Goal: Transaction & Acquisition: Obtain resource

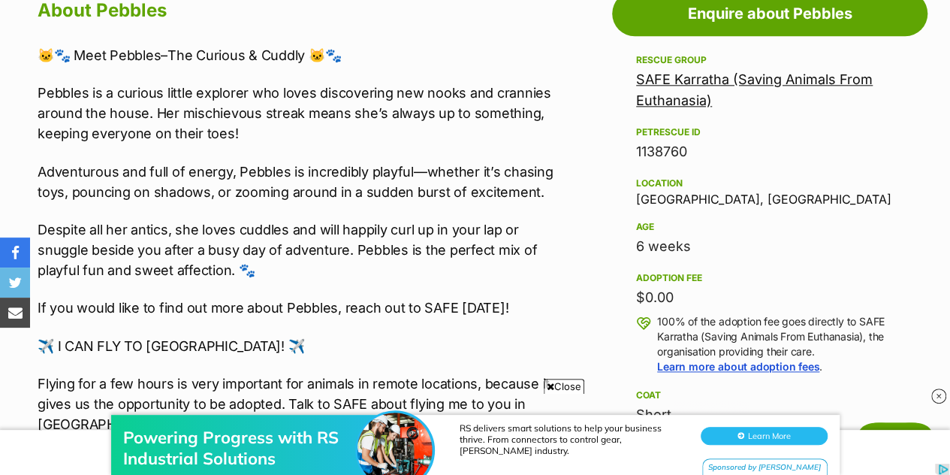
click at [876, 246] on div "6 weeks" at bounding box center [769, 246] width 267 height 21
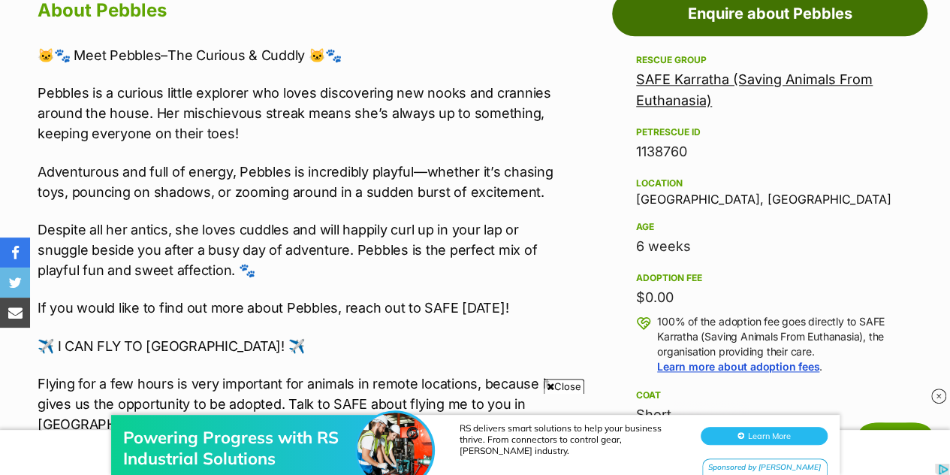
click at [882, 20] on link "Enquire about Pebbles" at bounding box center [769, 13] width 315 height 45
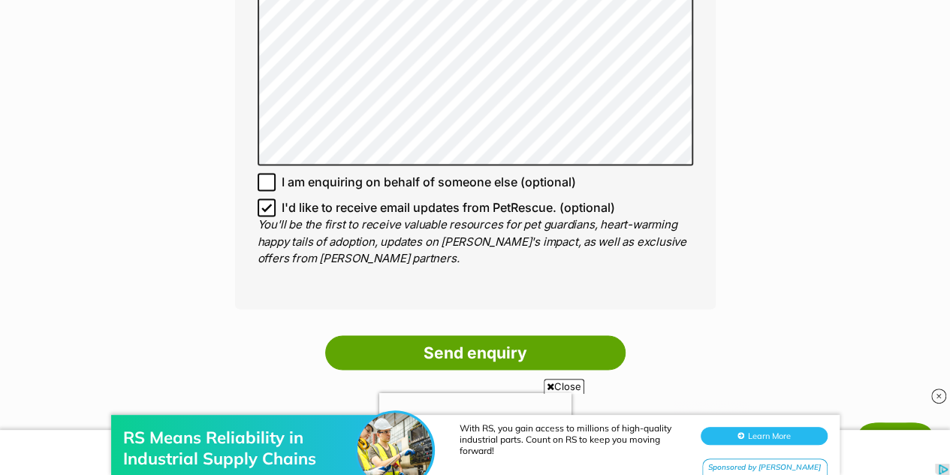
scroll to position [1093, 0]
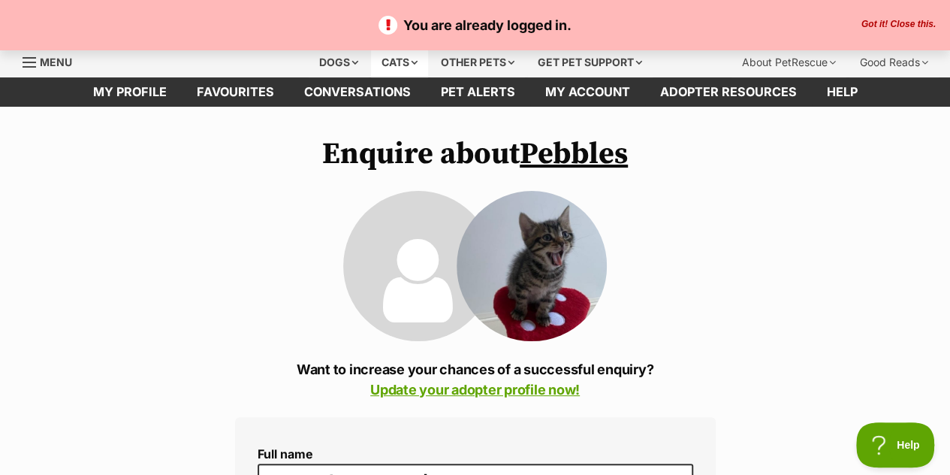
click at [404, 68] on div "Cats" at bounding box center [399, 62] width 57 height 30
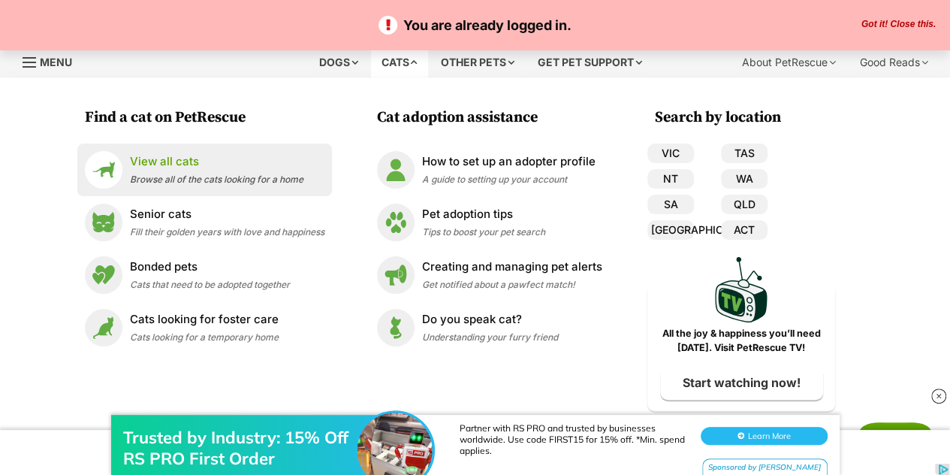
click at [227, 175] on span "Browse all of the cats looking for a home" at bounding box center [217, 179] width 174 height 11
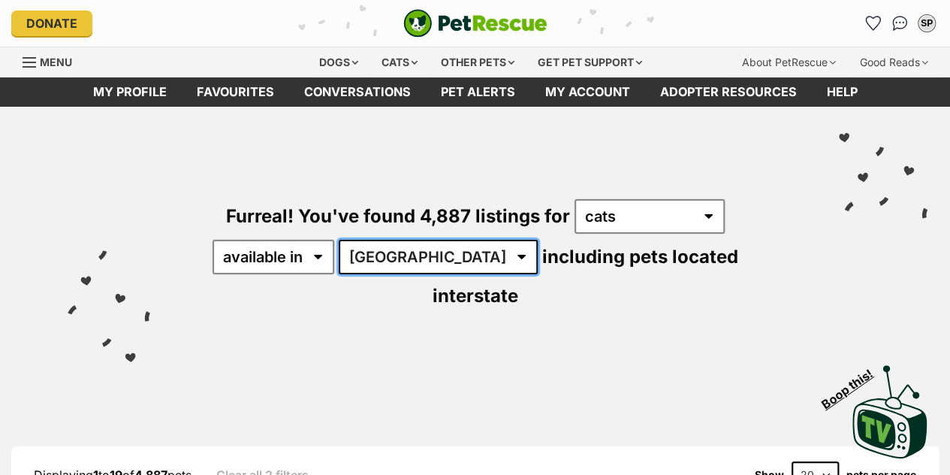
click at [421, 267] on select "Australia ACT NSW NT QLD SA TAS VIC WA" at bounding box center [438, 257] width 199 height 35
select select "WA"
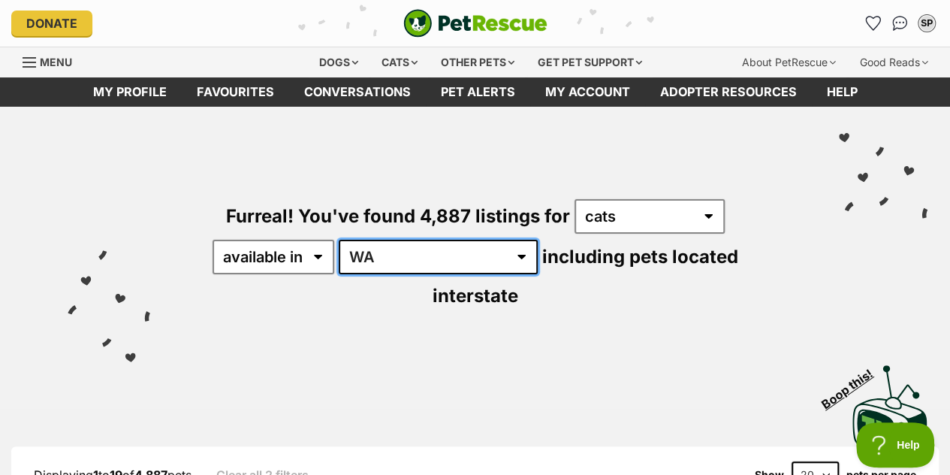
click at [341, 240] on select "Australia ACT NSW NT QLD SA TAS VIC WA" at bounding box center [438, 257] width 199 height 35
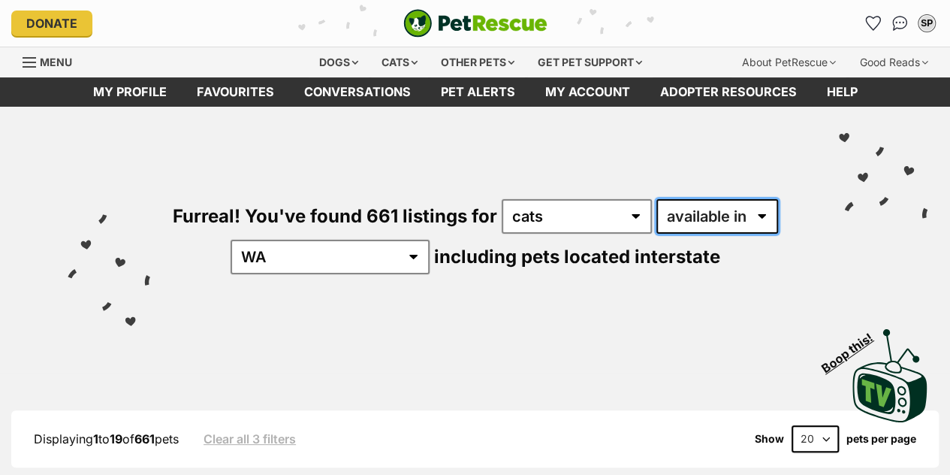
click at [687, 225] on select "available in located in" at bounding box center [717, 216] width 122 height 35
select select "disabled"
click at [656, 199] on select "available in located in" at bounding box center [717, 216] width 122 height 35
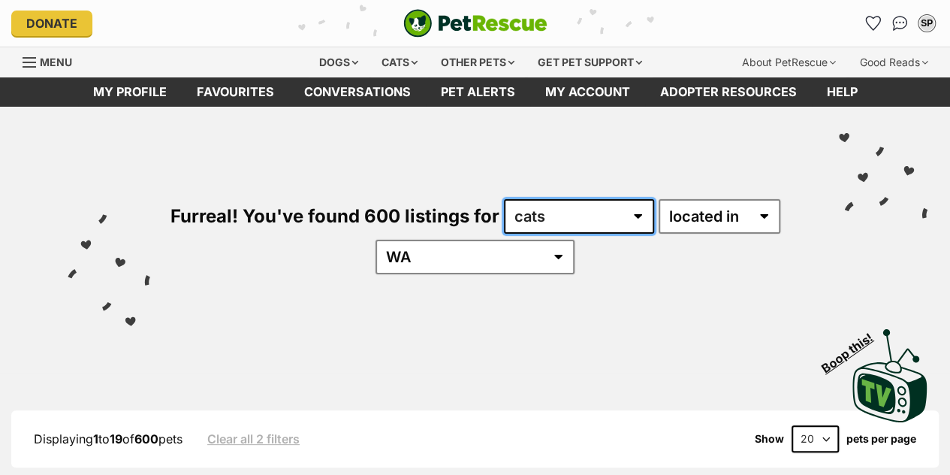
drag, startPoint x: 0, startPoint y: 0, endPoint x: 607, endPoint y: 219, distance: 645.1
click at [607, 219] on select "any type of pet cats dogs other pets" at bounding box center [579, 216] width 150 height 35
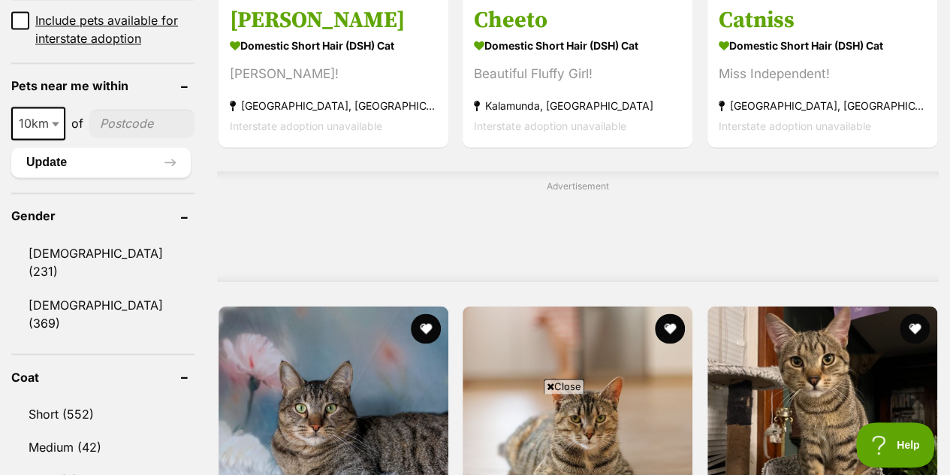
scroll to position [1130, 0]
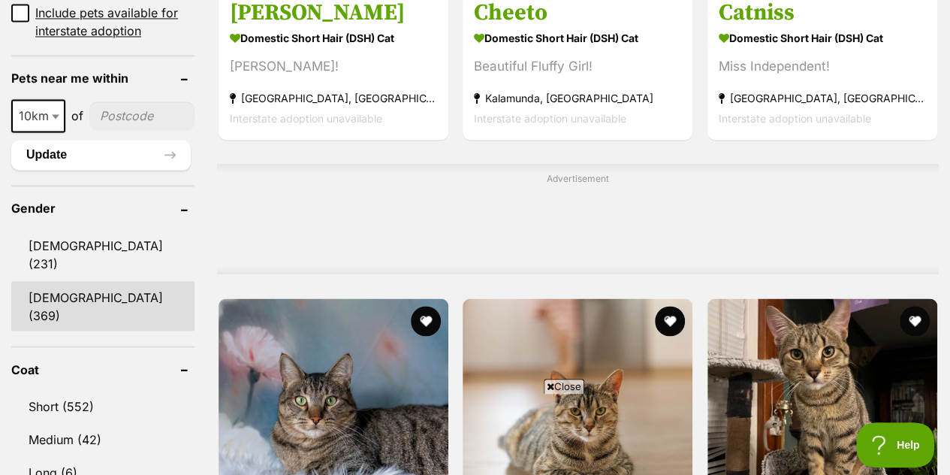
click at [65, 281] on link "Female (369)" at bounding box center [102, 306] width 183 height 50
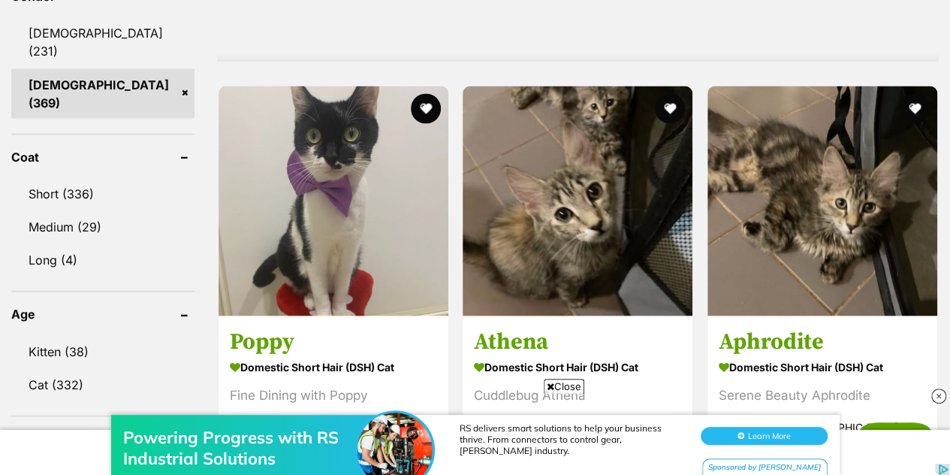
scroll to position [1354, 0]
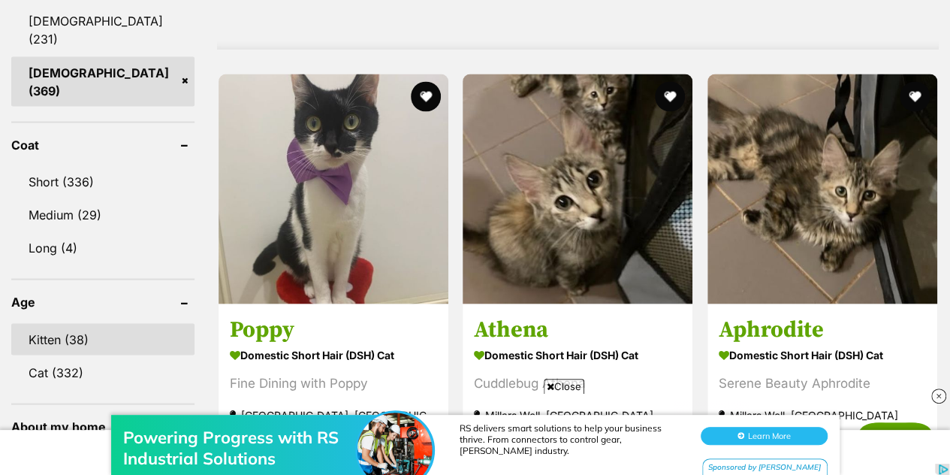
click at [26, 323] on link "Kitten (38)" at bounding box center [102, 339] width 183 height 32
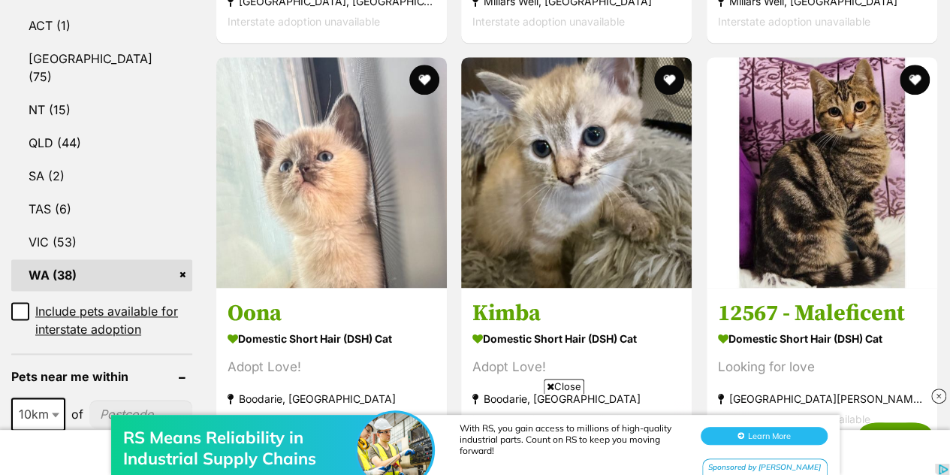
scroll to position [836, 0]
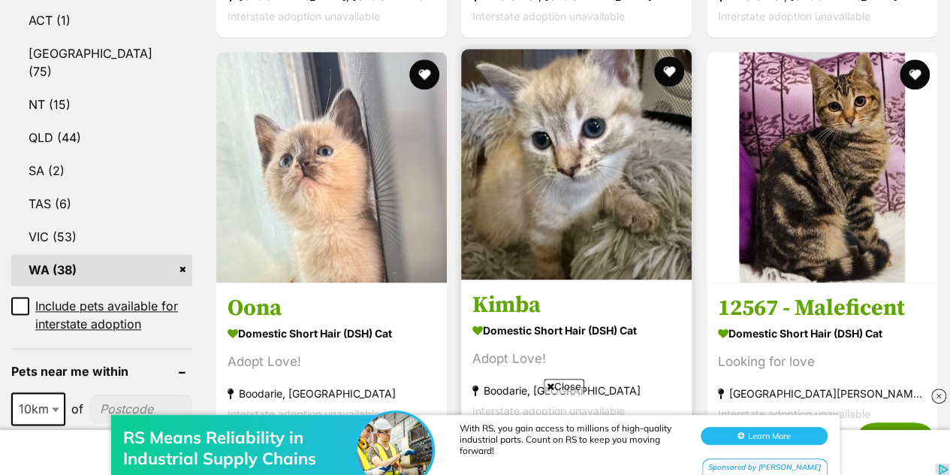
click at [631, 171] on img at bounding box center [576, 164] width 231 height 231
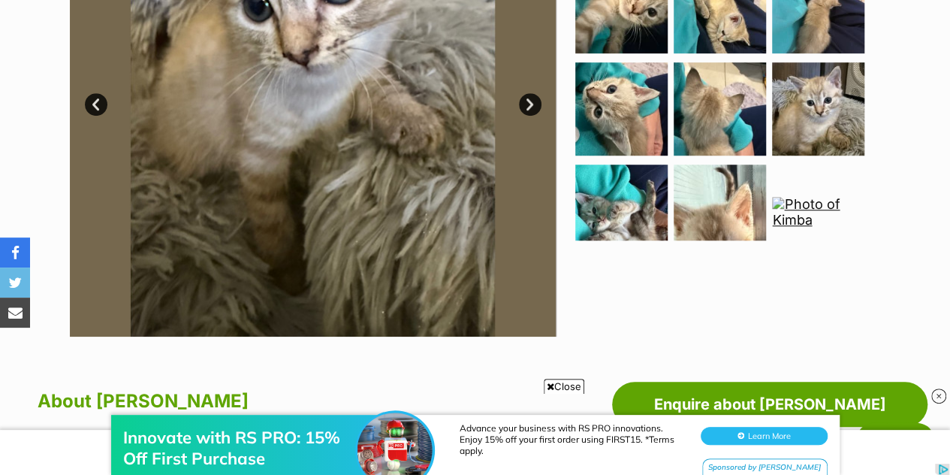
scroll to position [462, 0]
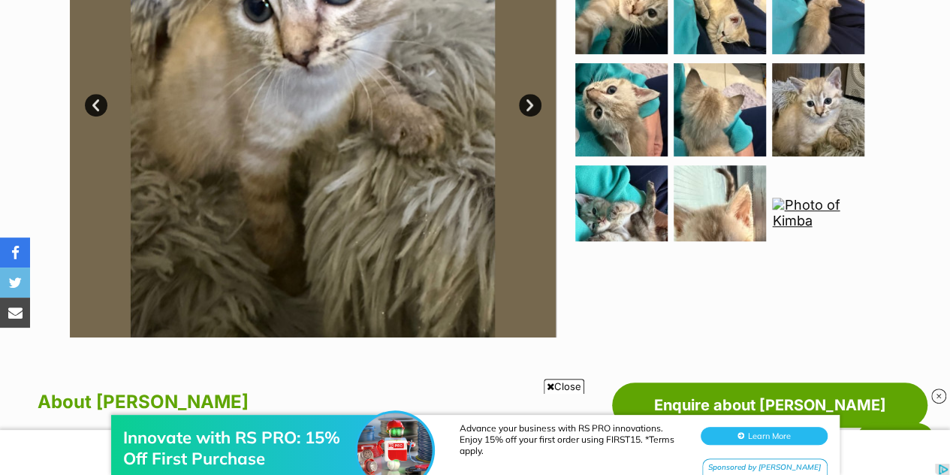
click at [533, 107] on link "Next" at bounding box center [530, 105] width 23 height 23
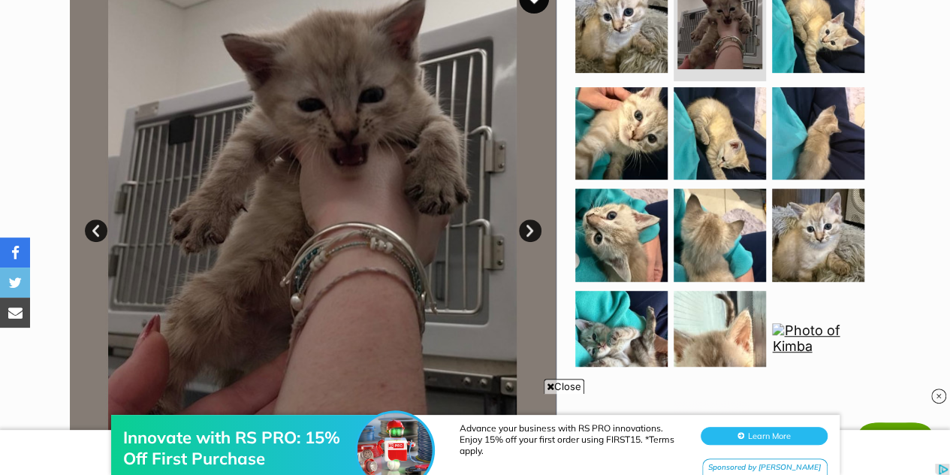
scroll to position [332, 0]
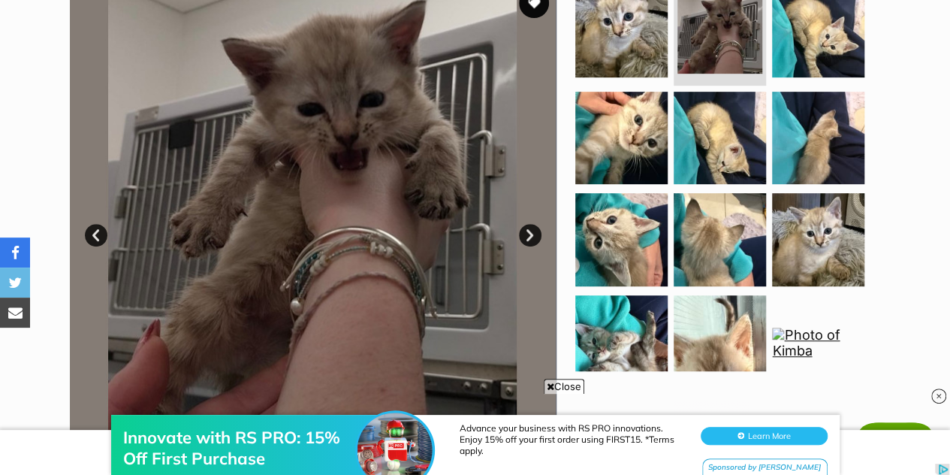
click at [524, 235] on link "Next" at bounding box center [530, 235] width 23 height 23
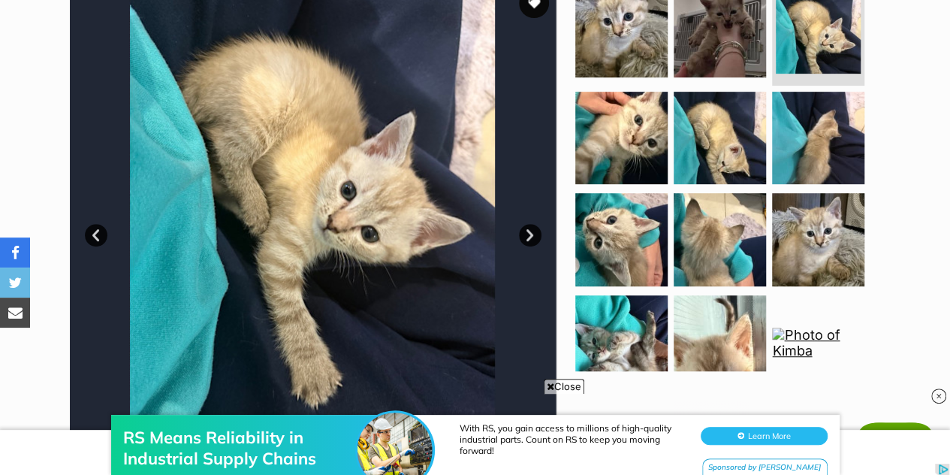
scroll to position [0, 0]
click at [523, 235] on link "Next" at bounding box center [530, 235] width 23 height 23
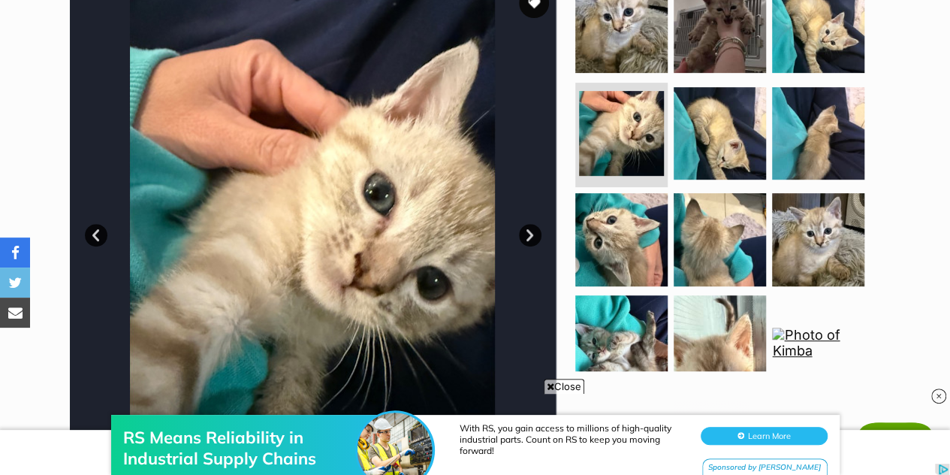
click at [523, 235] on link "Next" at bounding box center [530, 235] width 23 height 23
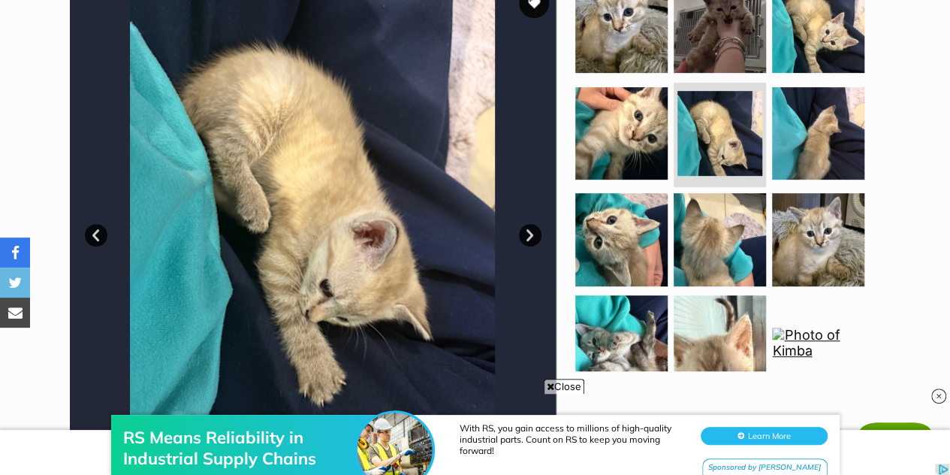
click at [524, 236] on link "Next" at bounding box center [530, 235] width 23 height 23
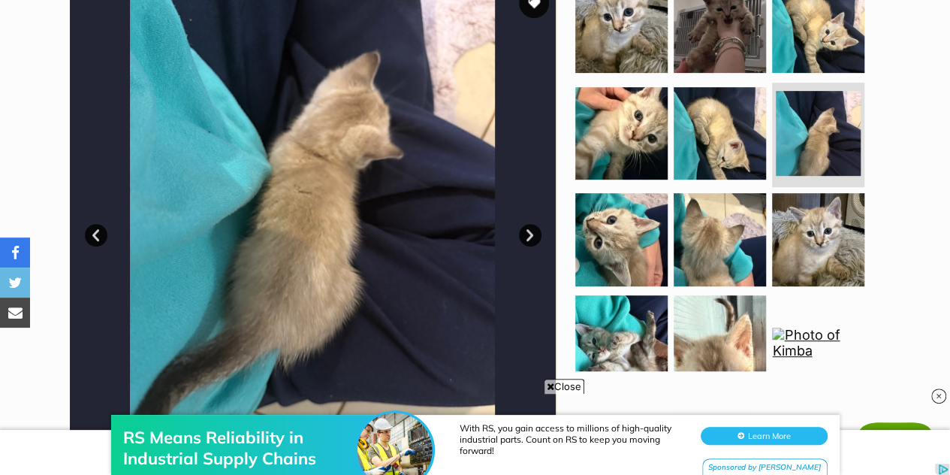
click at [524, 236] on link "Next" at bounding box center [530, 235] width 23 height 23
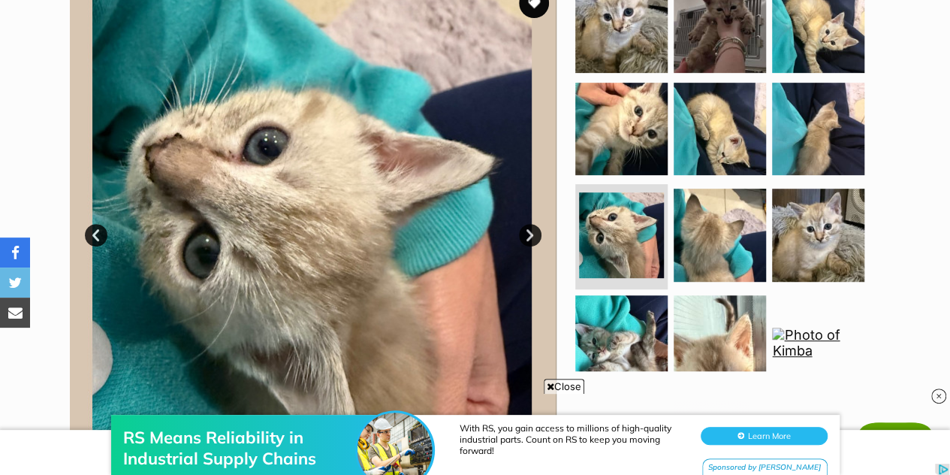
click at [524, 236] on link "Next" at bounding box center [530, 235] width 23 height 23
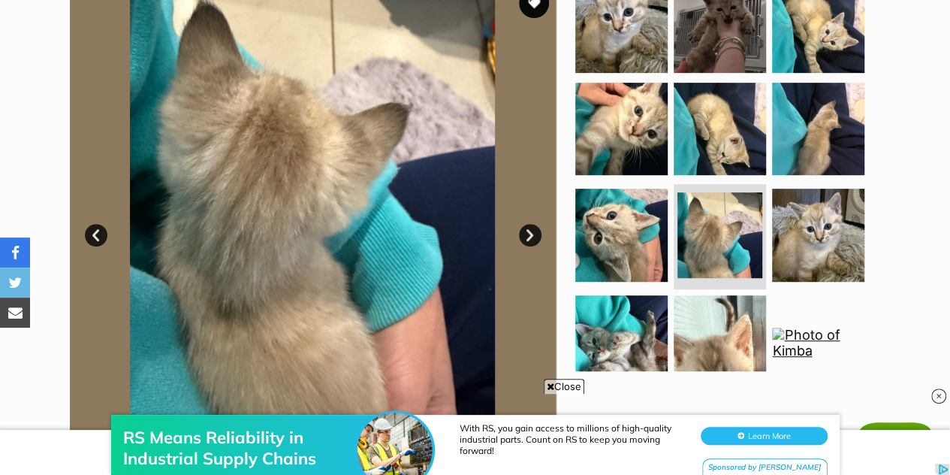
click at [524, 236] on link "Next" at bounding box center [530, 235] width 23 height 23
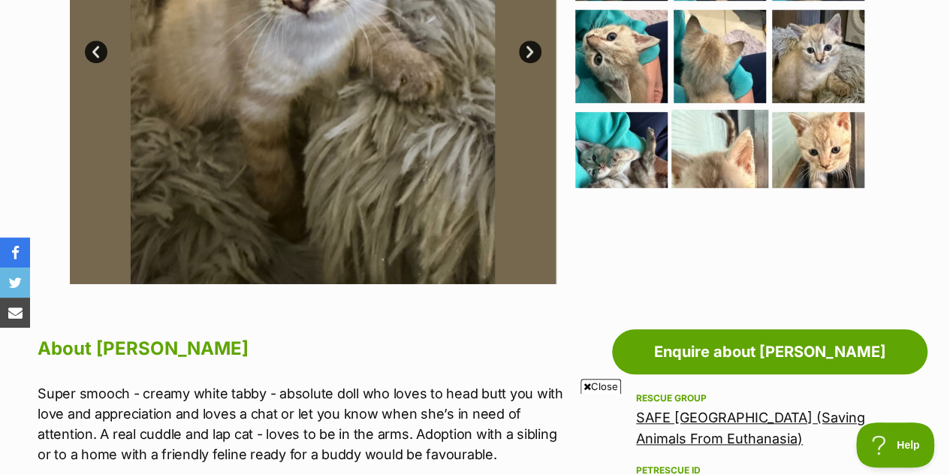
click at [729, 155] on img at bounding box center [719, 158] width 97 height 97
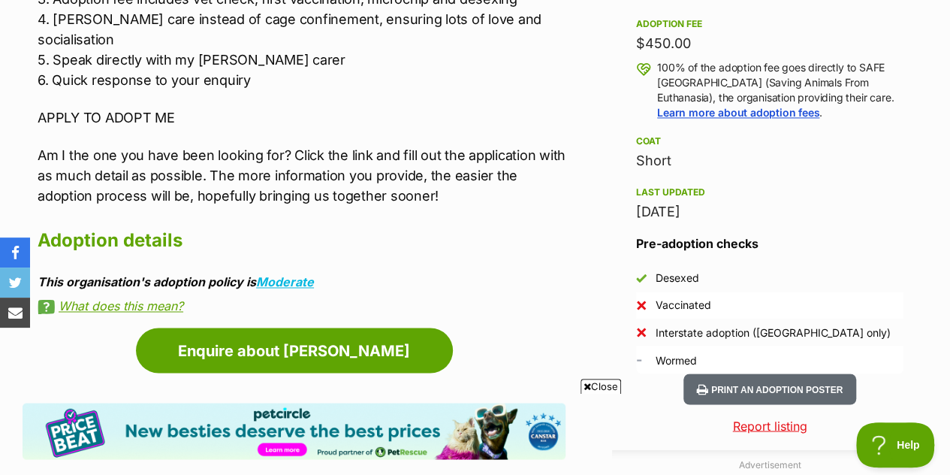
scroll to position [1113, 0]
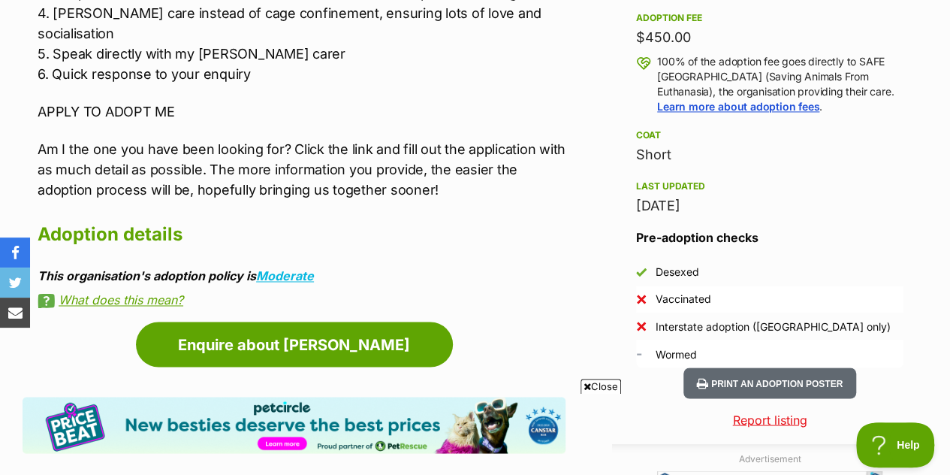
drag, startPoint x: 916, startPoint y: 126, endPoint x: 424, endPoint y: 136, distance: 492.8
click at [424, 136] on div "Advertisement Adoption information I've been adopted! This pet is no longer ava…" at bounding box center [475, 473] width 905 height 1514
click at [337, 218] on h2 "Adoption details" at bounding box center [302, 234] width 528 height 33
click at [103, 293] on link "What does this mean?" at bounding box center [302, 300] width 528 height 14
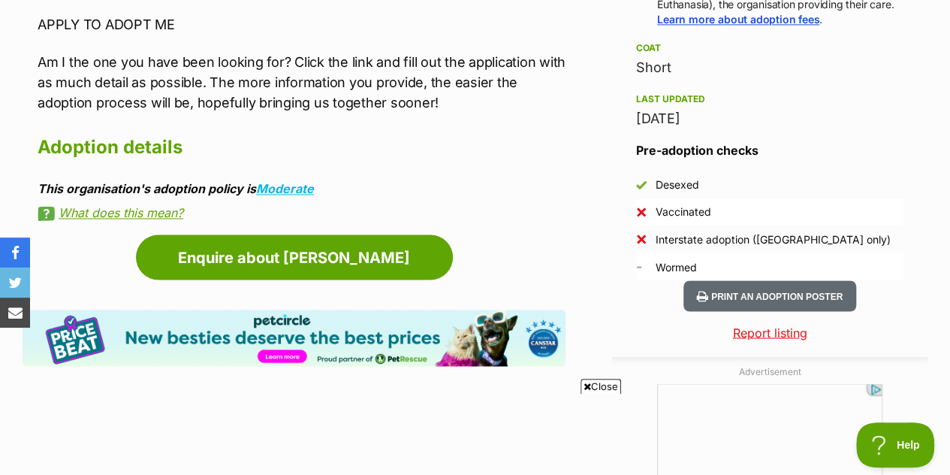
scroll to position [1208, 0]
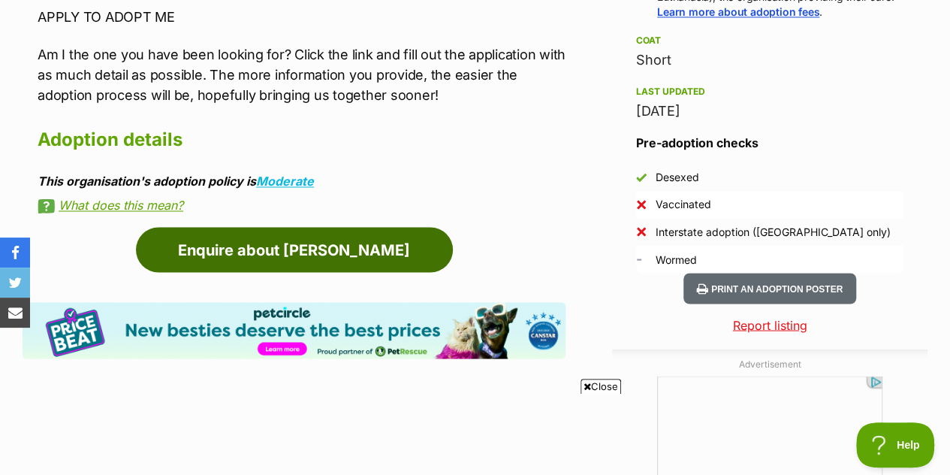
click at [391, 235] on link "Enquire about [PERSON_NAME]" at bounding box center [294, 249] width 317 height 45
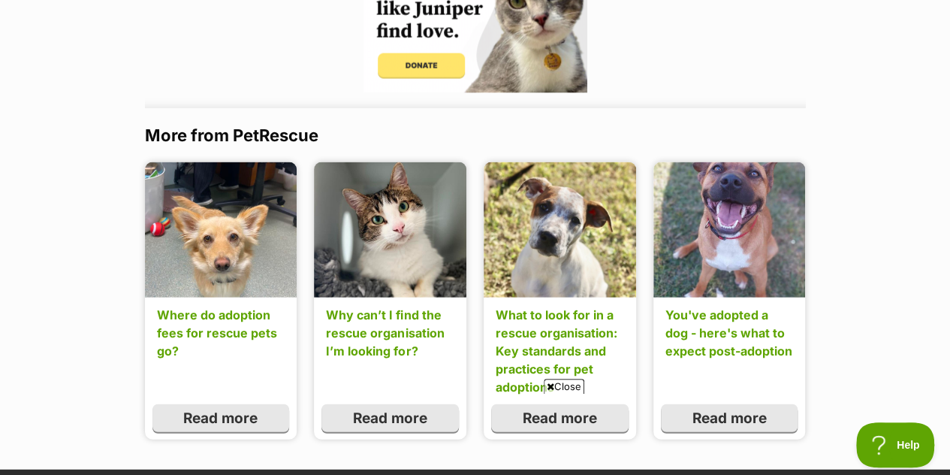
scroll to position [1575, 0]
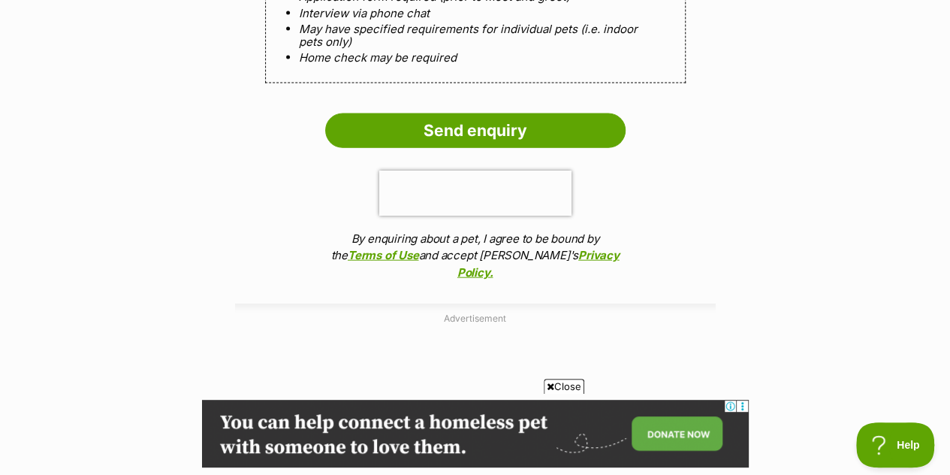
scroll to position [1647, 0]
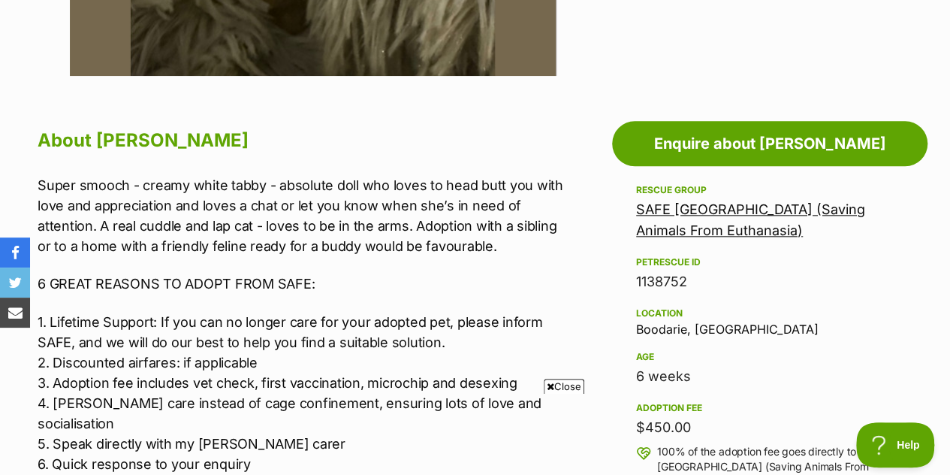
click at [772, 212] on link "SAFE [GEOGRAPHIC_DATA] (Saving Animals From Euthanasia)" at bounding box center [750, 219] width 229 height 37
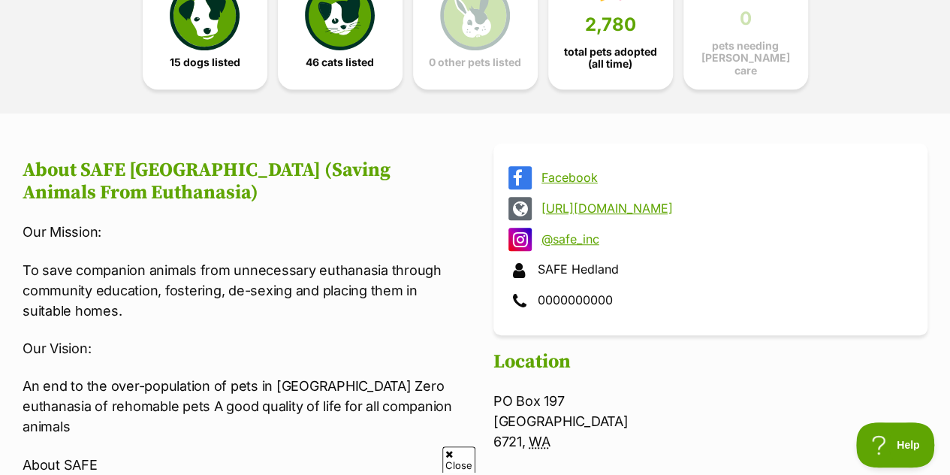
scroll to position [455, 0]
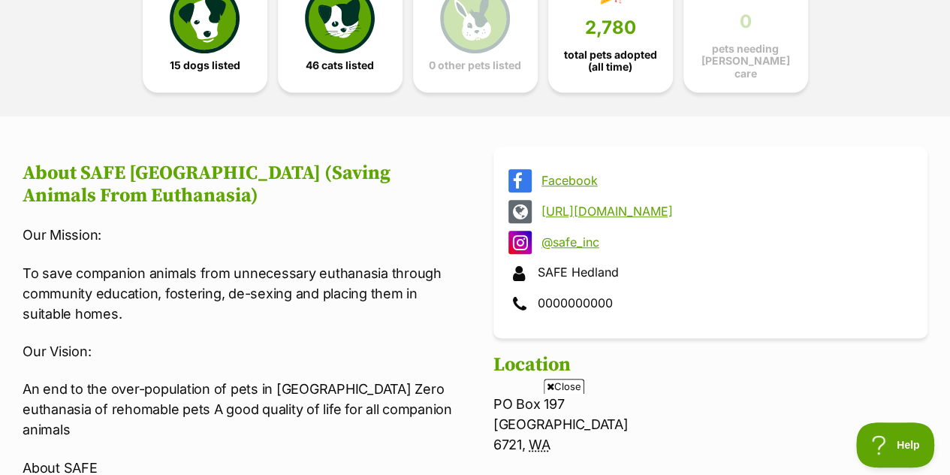
click at [662, 209] on link "[URL][DOMAIN_NAME]" at bounding box center [724, 211] width 365 height 14
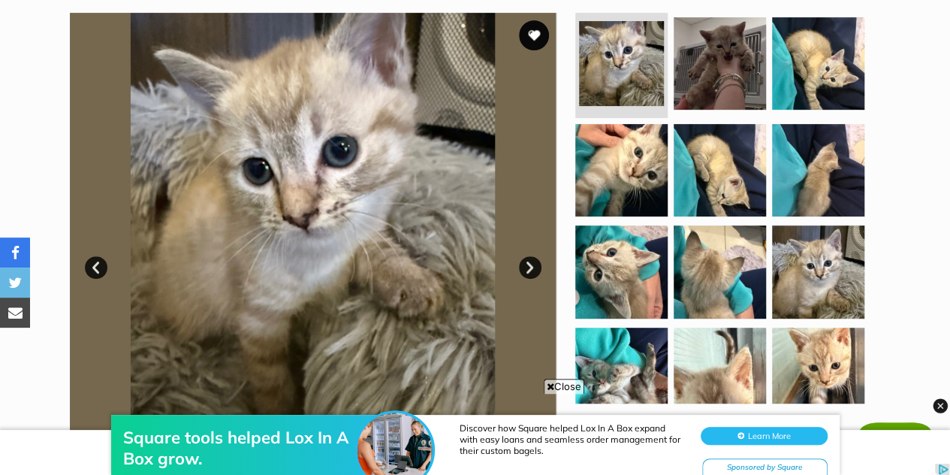
click at [533, 267] on link "Next" at bounding box center [530, 267] width 23 height 23
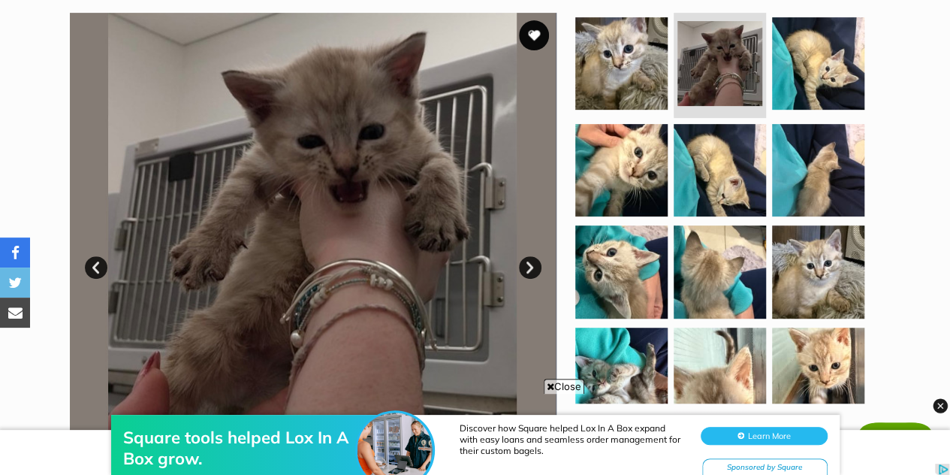
click at [532, 267] on link "Next" at bounding box center [530, 267] width 23 height 23
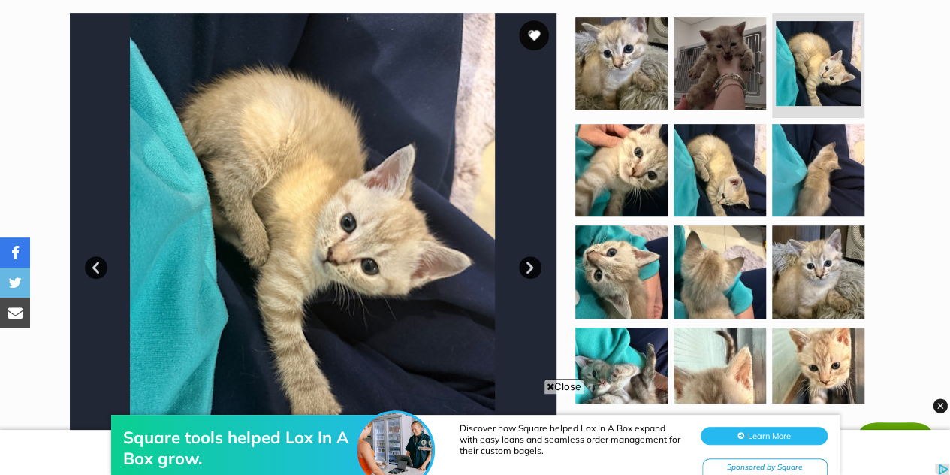
click at [532, 267] on link "Next" at bounding box center [530, 267] width 23 height 23
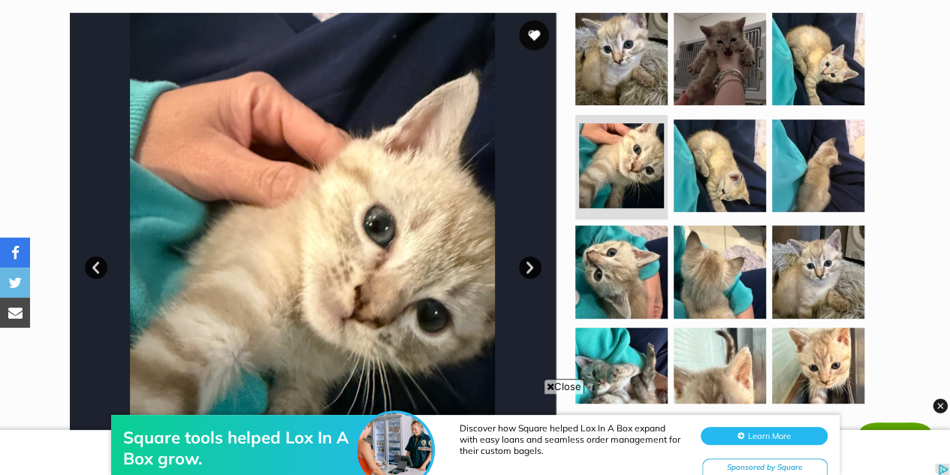
click at [532, 267] on link "Next" at bounding box center [530, 267] width 23 height 23
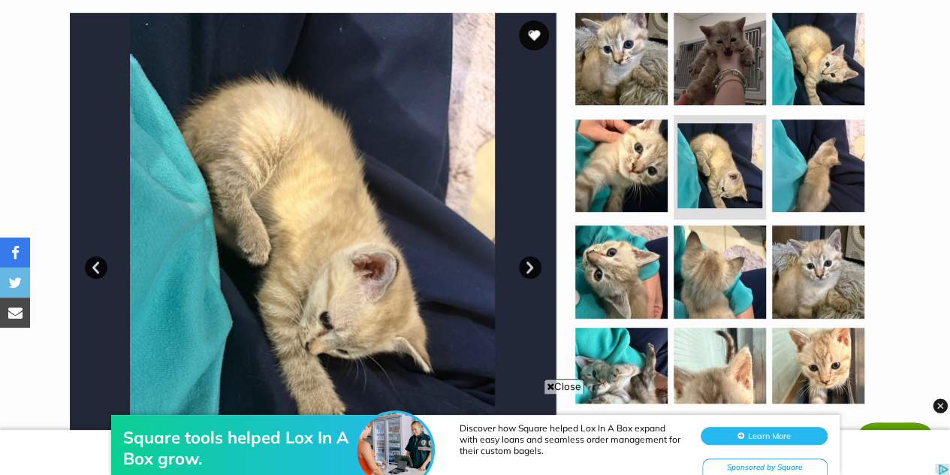
click at [532, 267] on link "Next" at bounding box center [530, 267] width 23 height 23
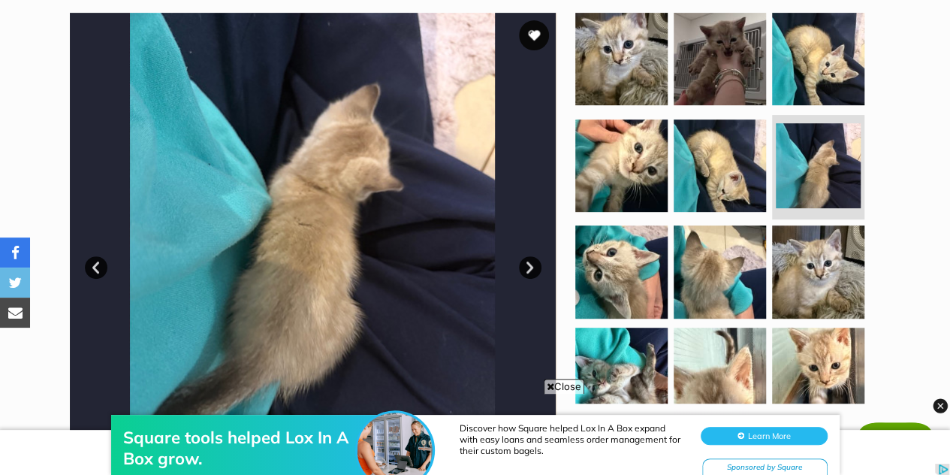
click at [532, 267] on link "Next" at bounding box center [530, 267] width 23 height 23
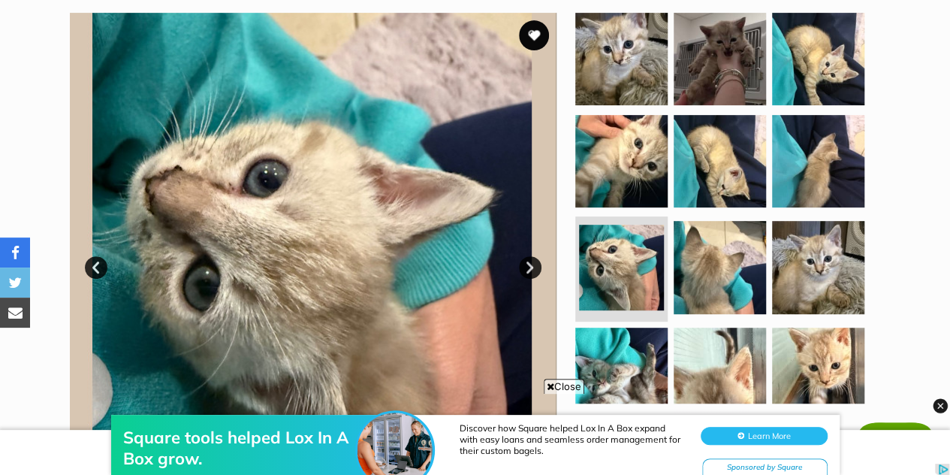
click at [532, 267] on link "Next" at bounding box center [530, 267] width 23 height 23
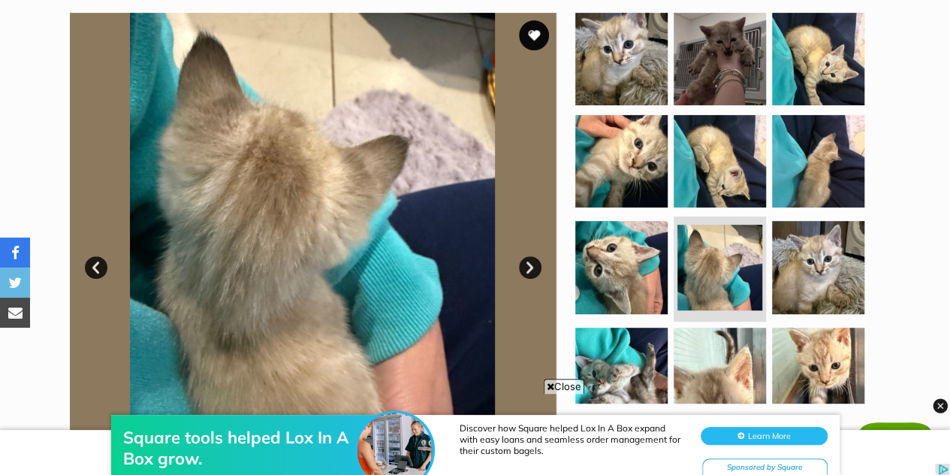
click at [530, 265] on link "Next" at bounding box center [530, 267] width 23 height 23
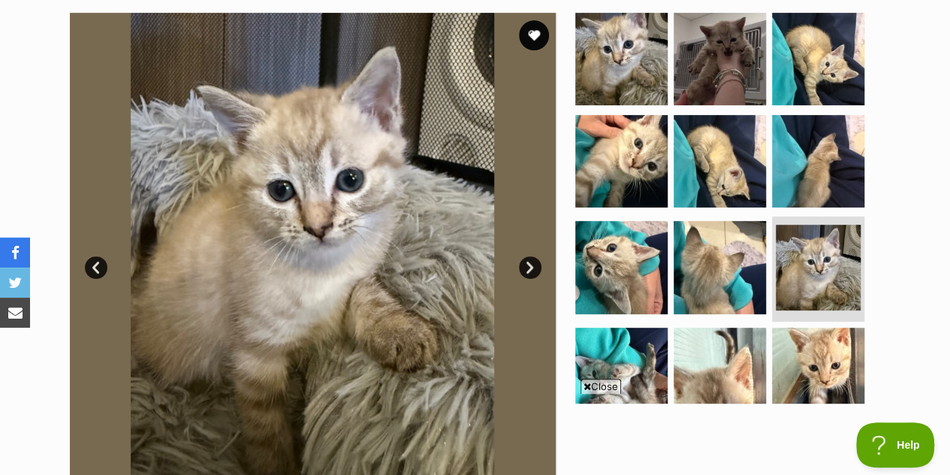
click at [538, 264] on link "Next" at bounding box center [530, 267] width 23 height 23
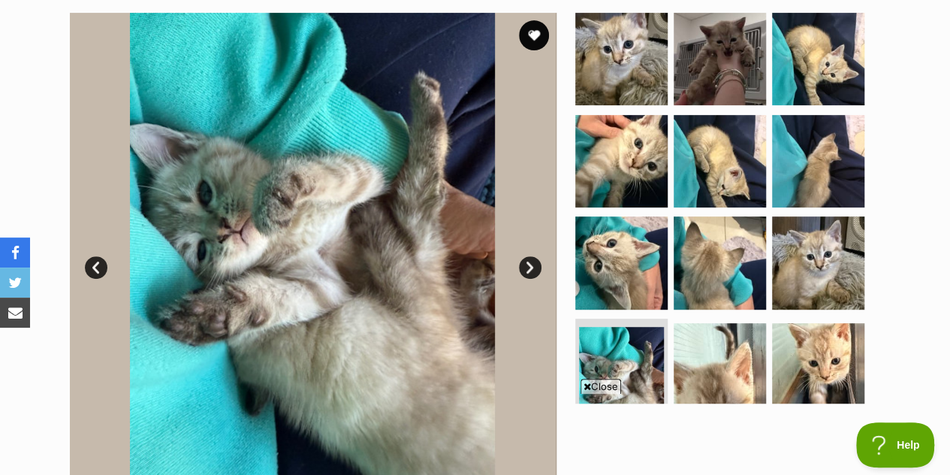
click at [535, 271] on link "Next" at bounding box center [530, 267] width 23 height 23
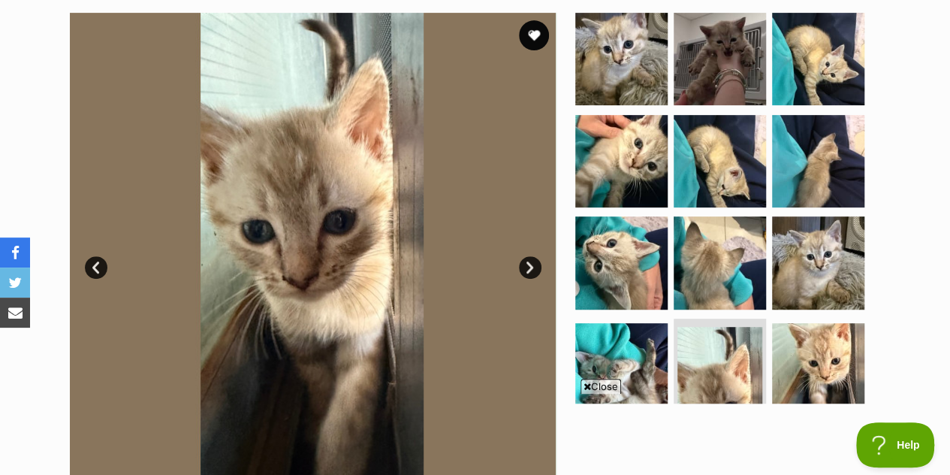
click at [536, 273] on link "Next" at bounding box center [530, 267] width 23 height 23
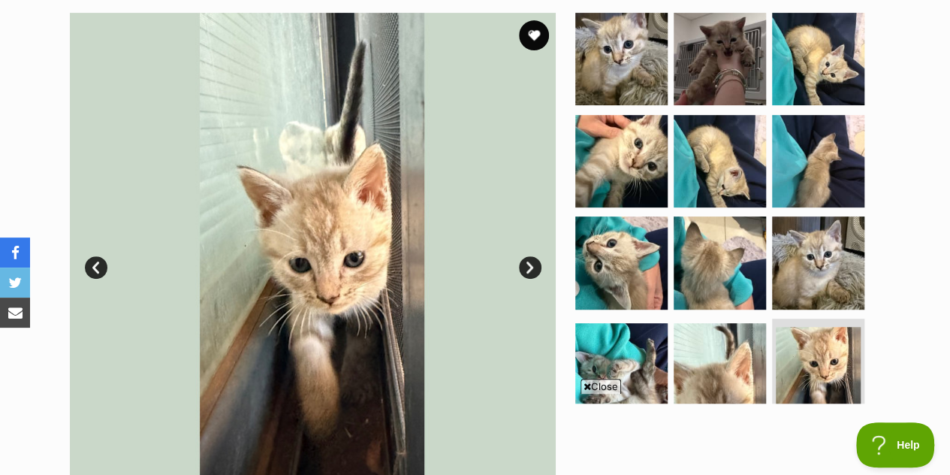
click at [535, 262] on link "Next" at bounding box center [530, 267] width 23 height 23
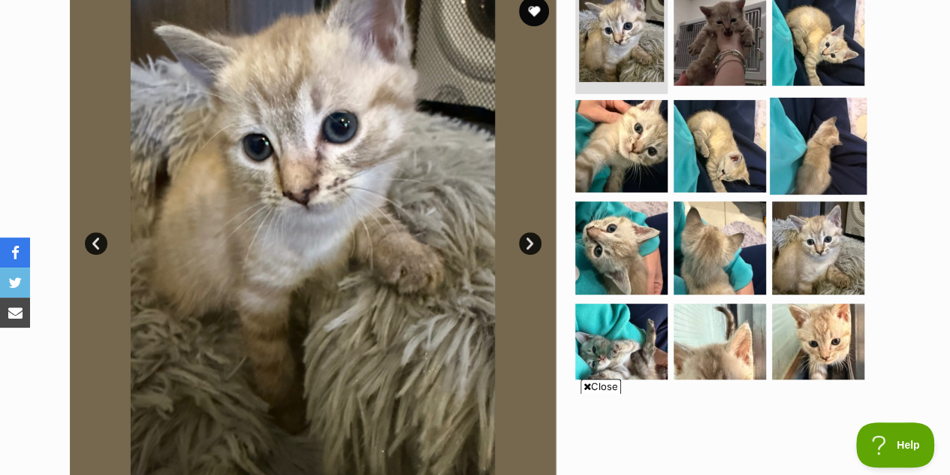
click at [803, 177] on img at bounding box center [818, 145] width 97 height 97
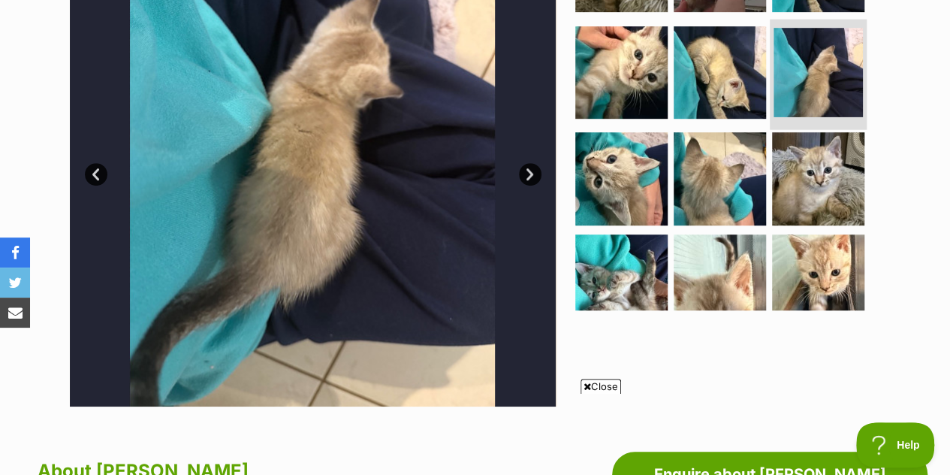
scroll to position [397, 0]
